Goal: Go to known website: Go to known website

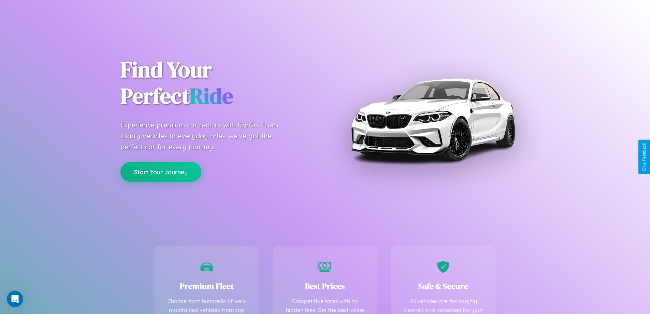
click at [161, 172] on button "Start Your Journey" at bounding box center [160, 172] width 81 height 20
click at [161, 171] on button "Start Your Journey" at bounding box center [160, 172] width 81 height 20
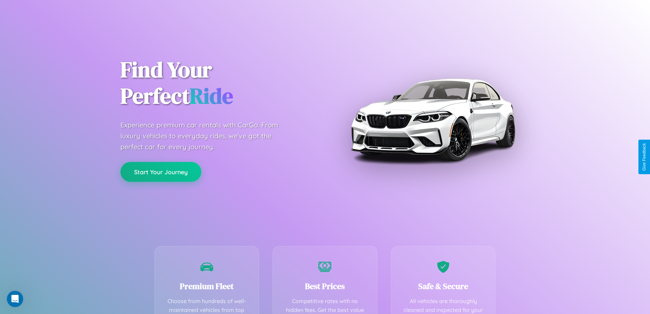
click at [161, 171] on button "Start Your Journey" at bounding box center [160, 172] width 81 height 20
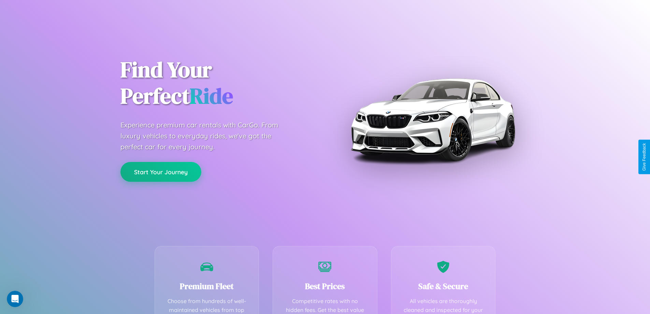
click at [161, 171] on button "Start Your Journey" at bounding box center [160, 172] width 81 height 20
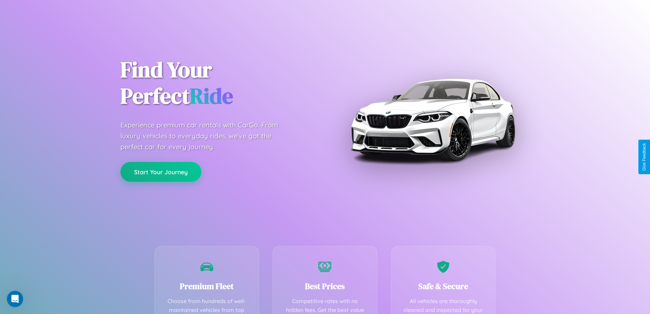
click at [161, 171] on button "Start Your Journey" at bounding box center [160, 172] width 81 height 20
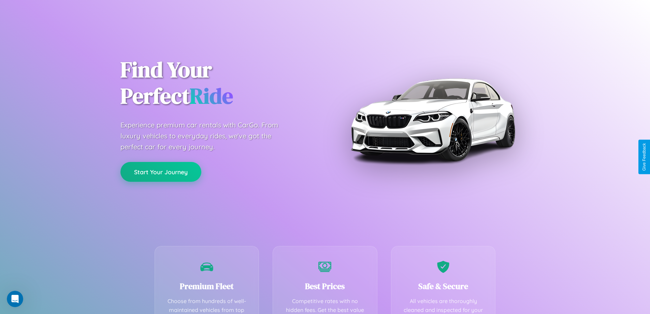
click at [161, 171] on button "Start Your Journey" at bounding box center [160, 172] width 81 height 20
